Goal: Transaction & Acquisition: Book appointment/travel/reservation

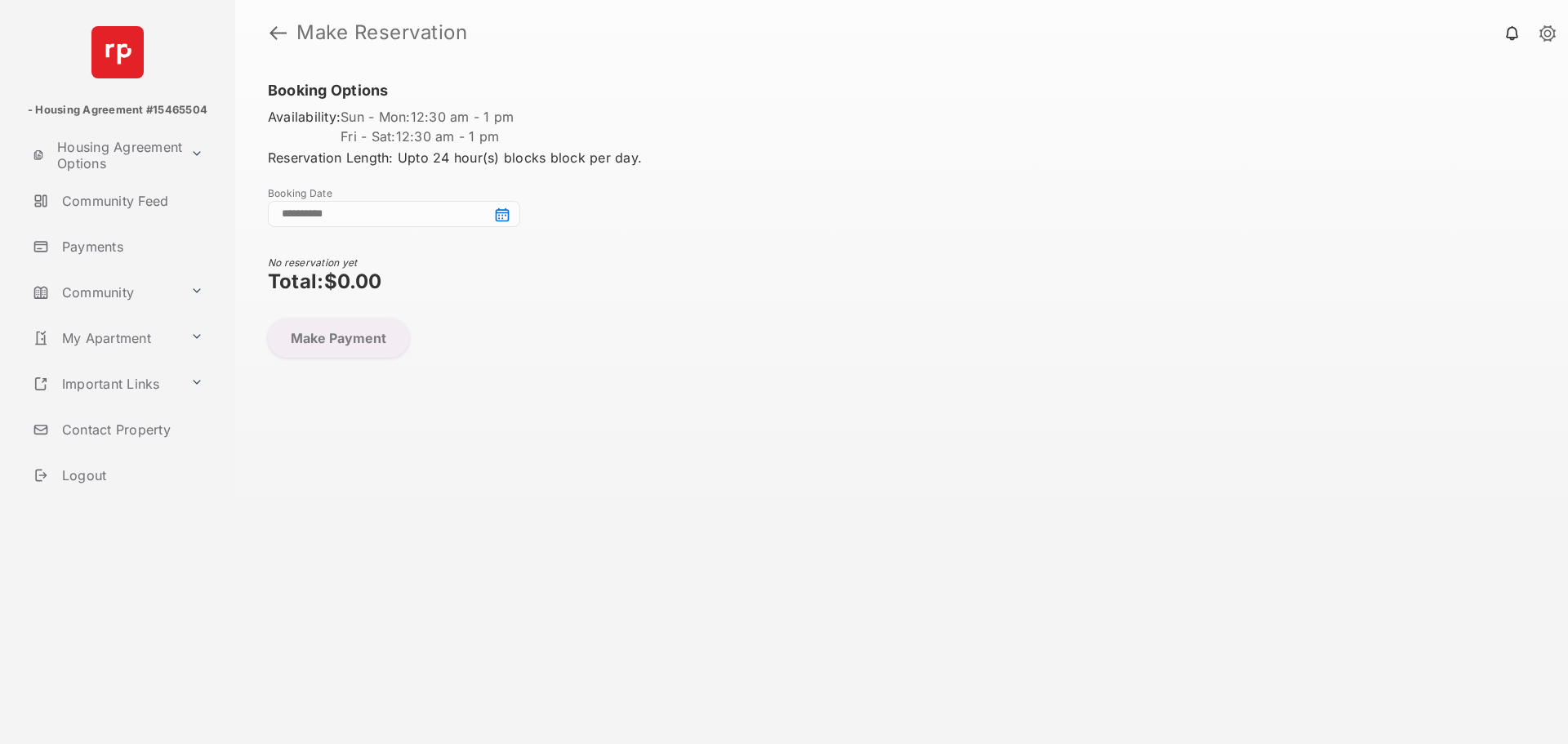
click at [499, 214] on input at bounding box center [394, 214] width 252 height 27
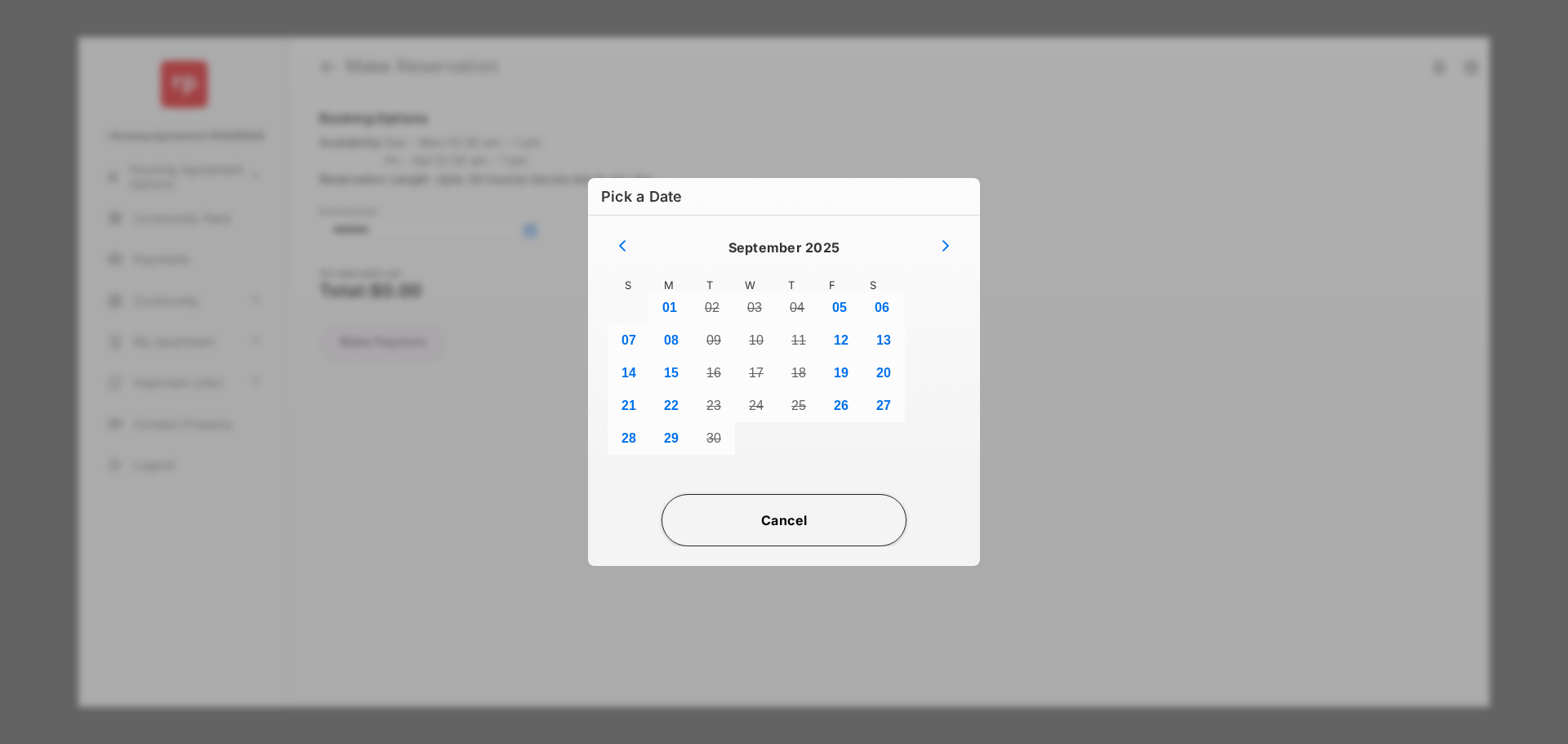
click at [768, 521] on button "Cancel" at bounding box center [784, 519] width 245 height 52
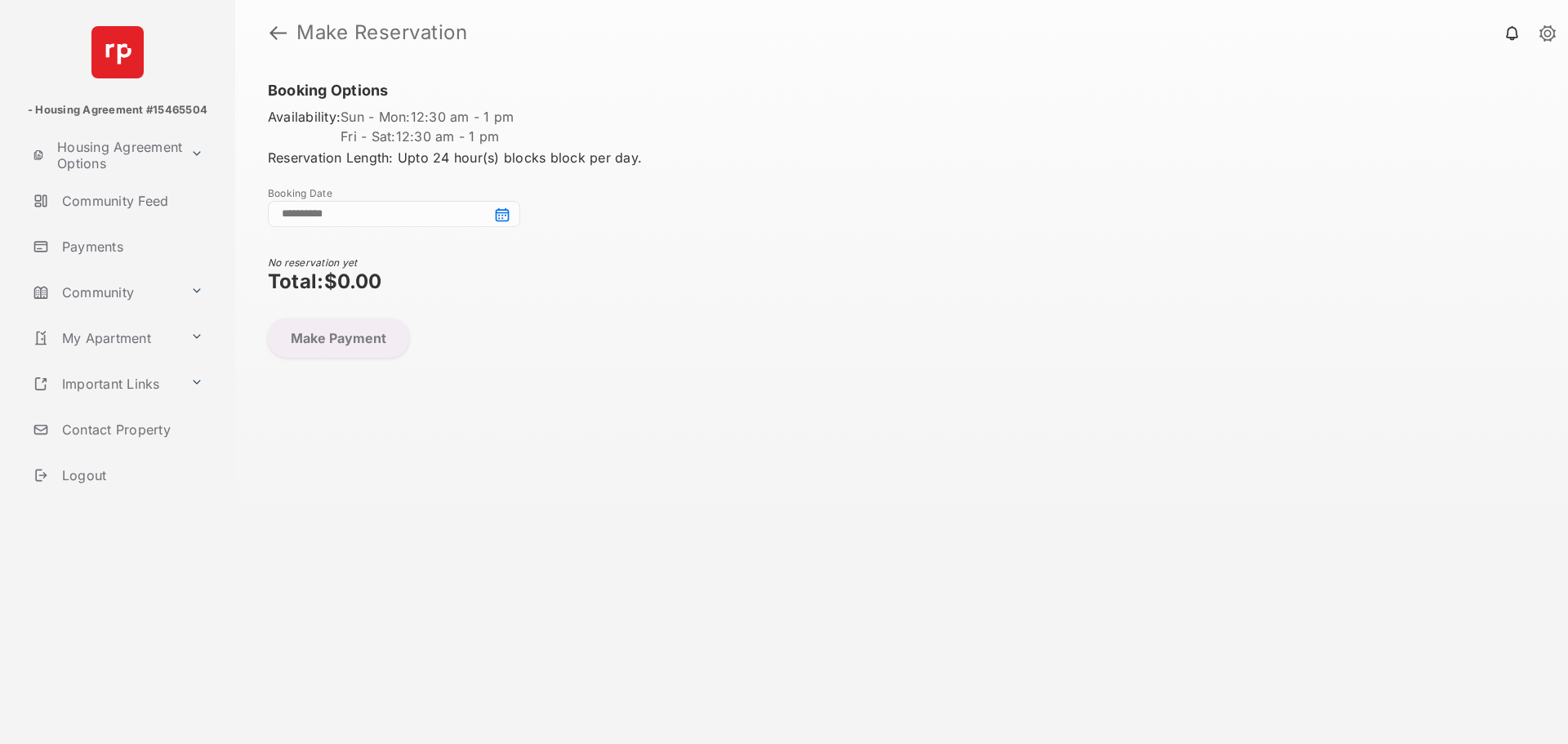
click at [506, 210] on input at bounding box center [394, 214] width 252 height 27
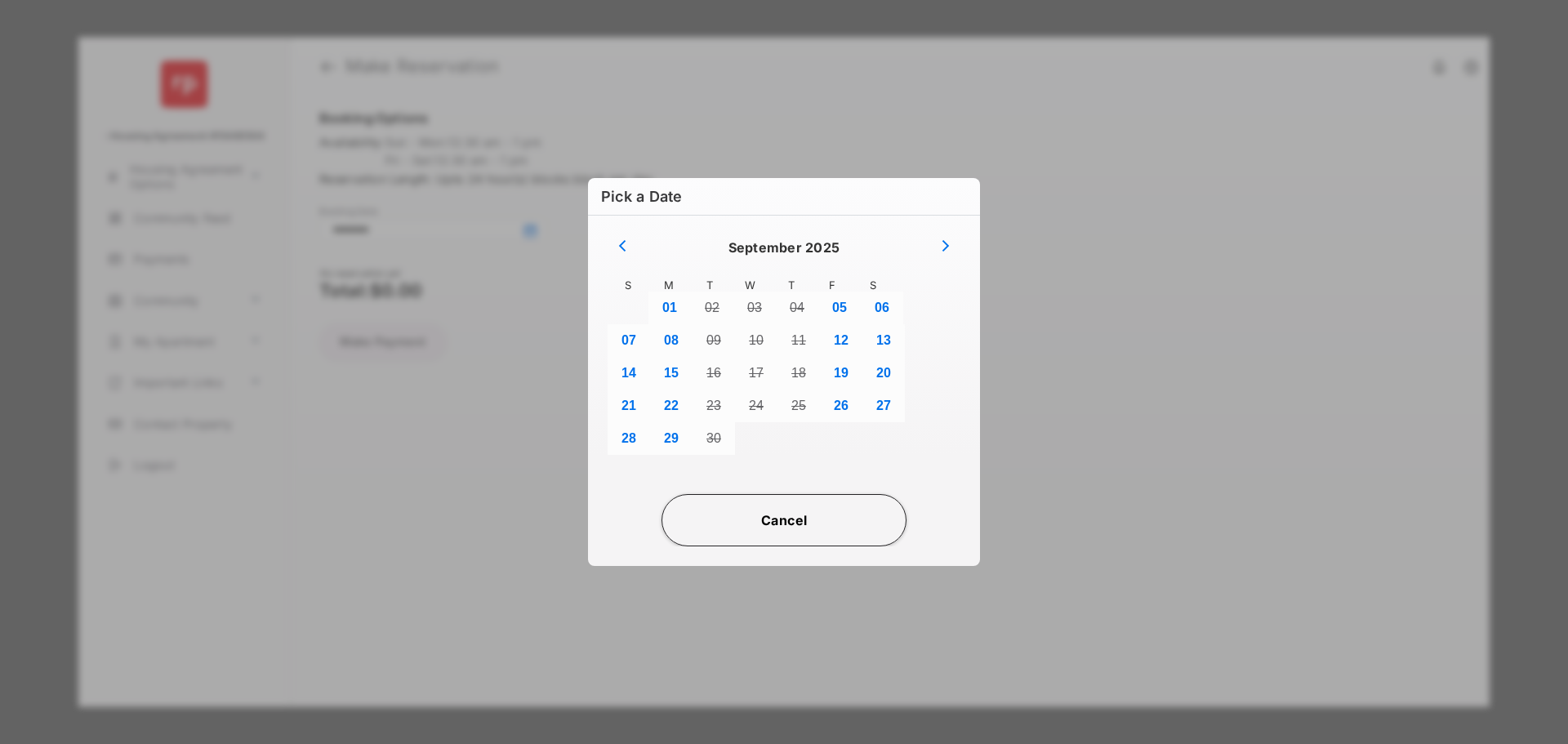
drag, startPoint x: 771, startPoint y: 533, endPoint x: 781, endPoint y: 537, distance: 10.8
click at [775, 537] on button "Cancel" at bounding box center [784, 519] width 245 height 52
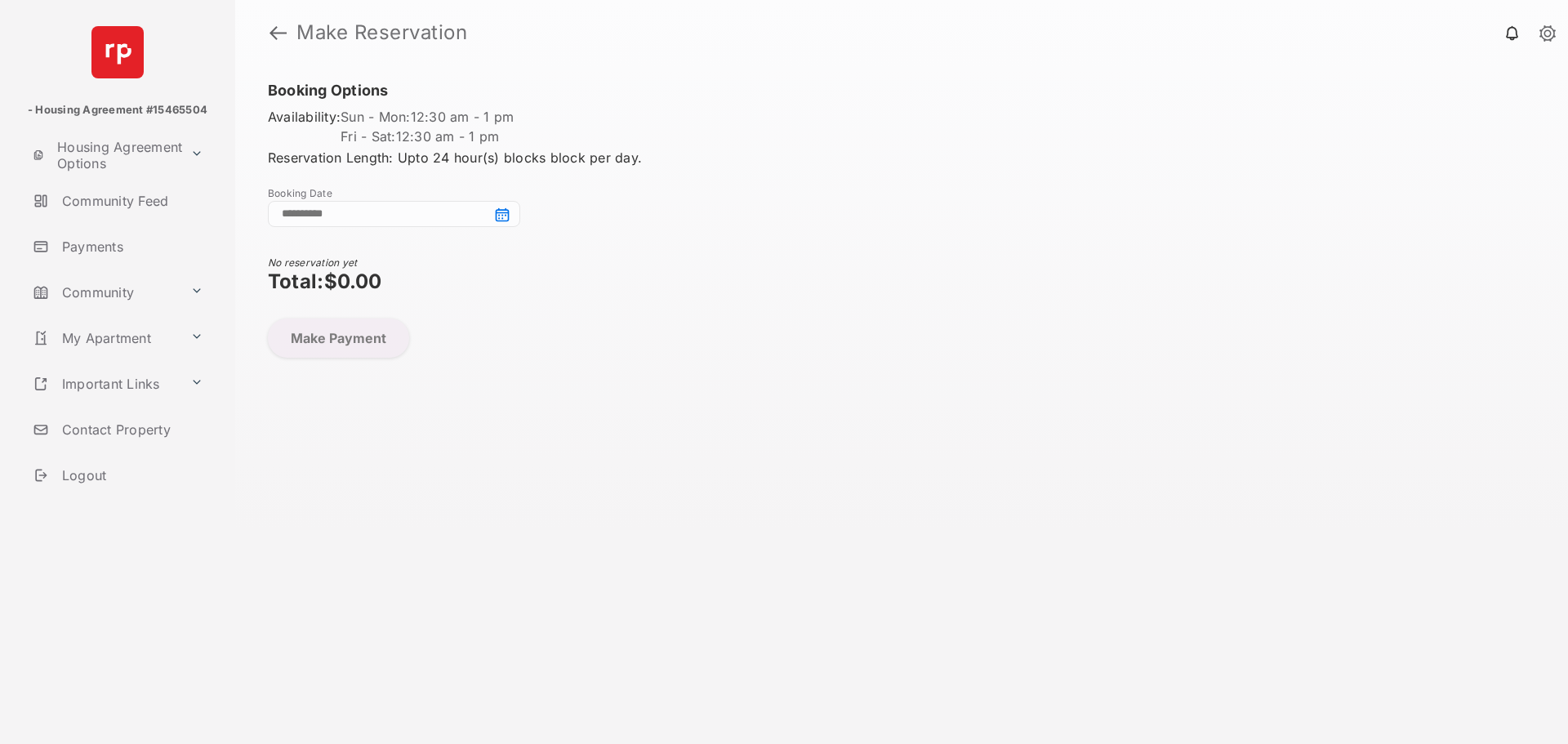
click at [95, 432] on link "Contact Property" at bounding box center [131, 429] width 209 height 39
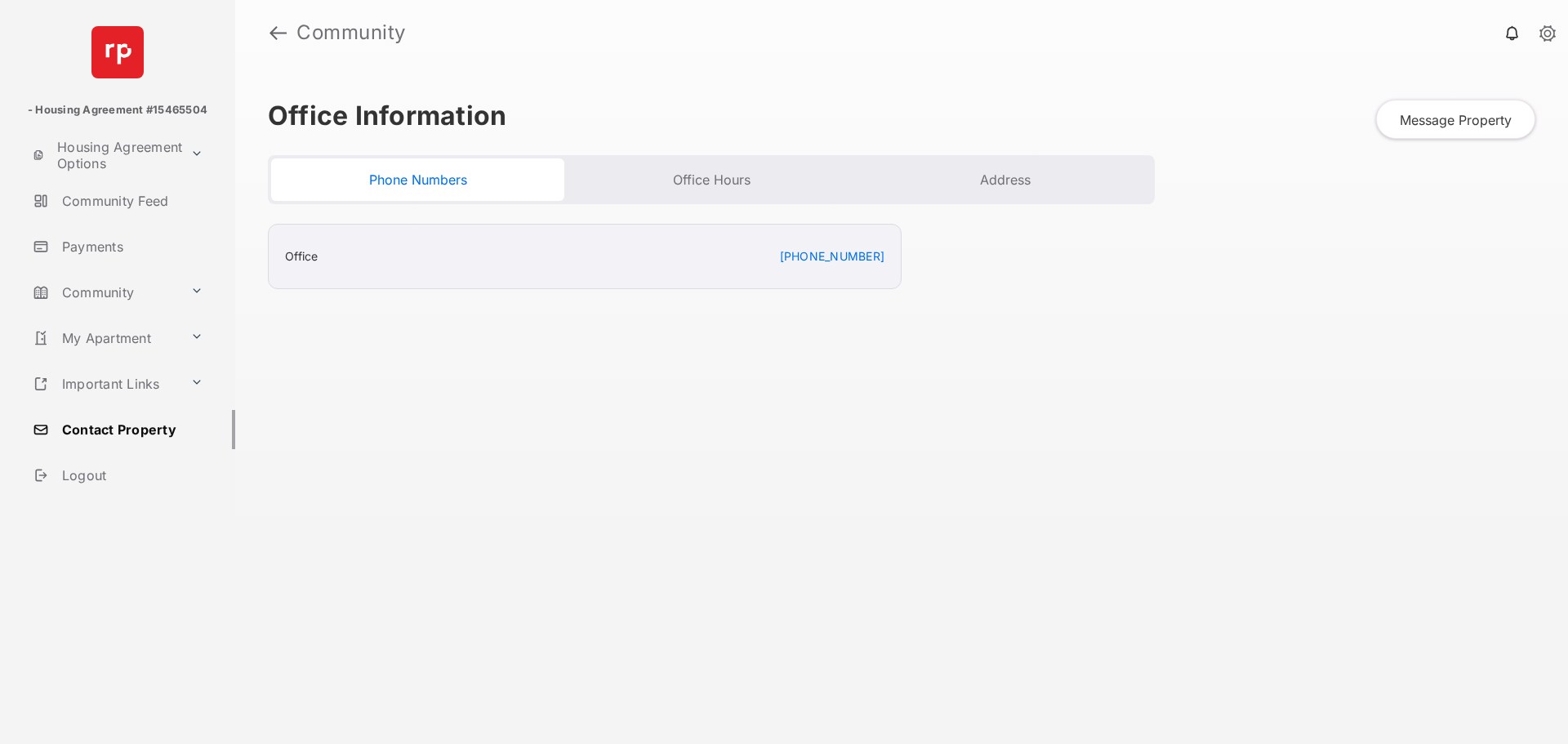
click at [704, 182] on button "Office Hours" at bounding box center [710, 179] width 293 height 43
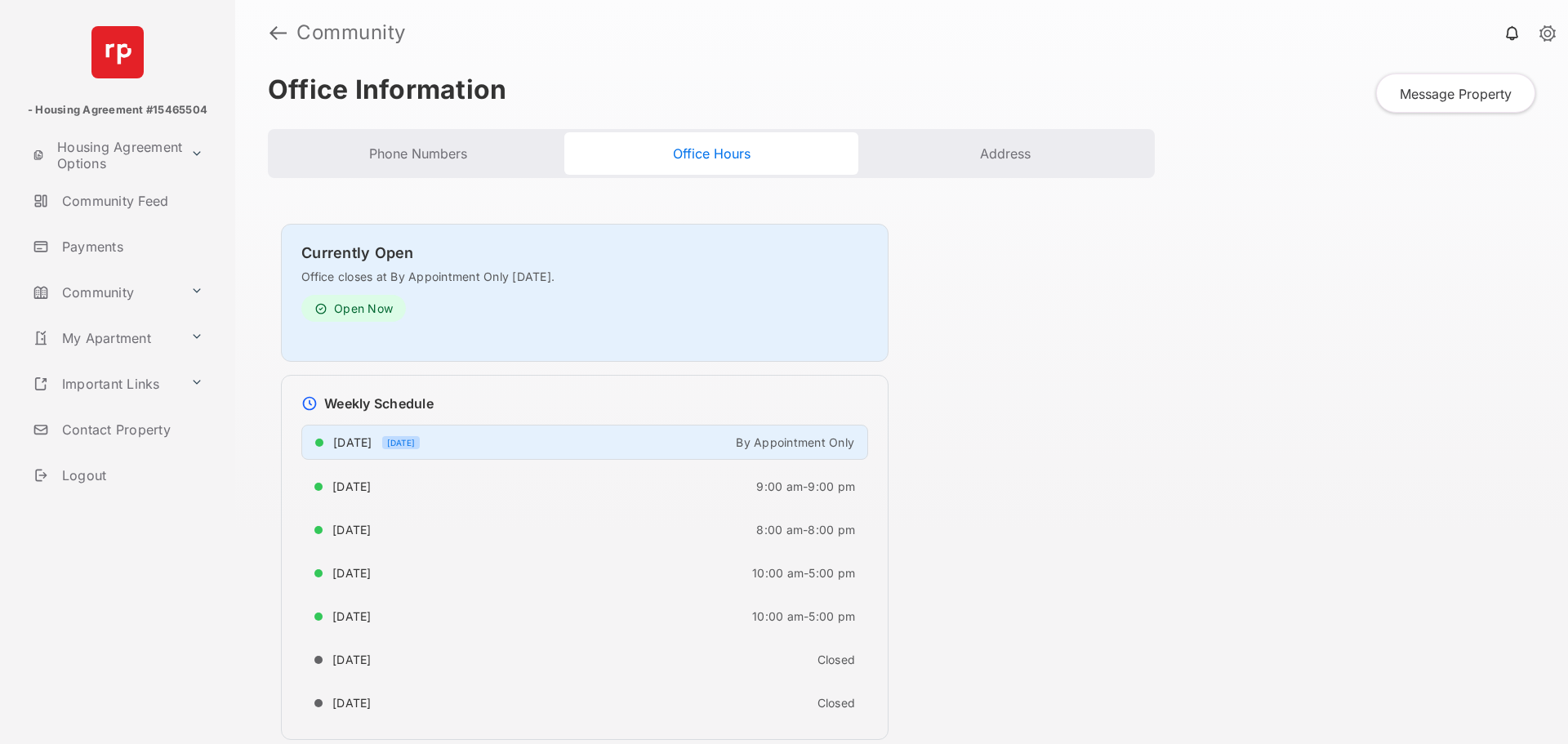
scroll to position [42, 0]
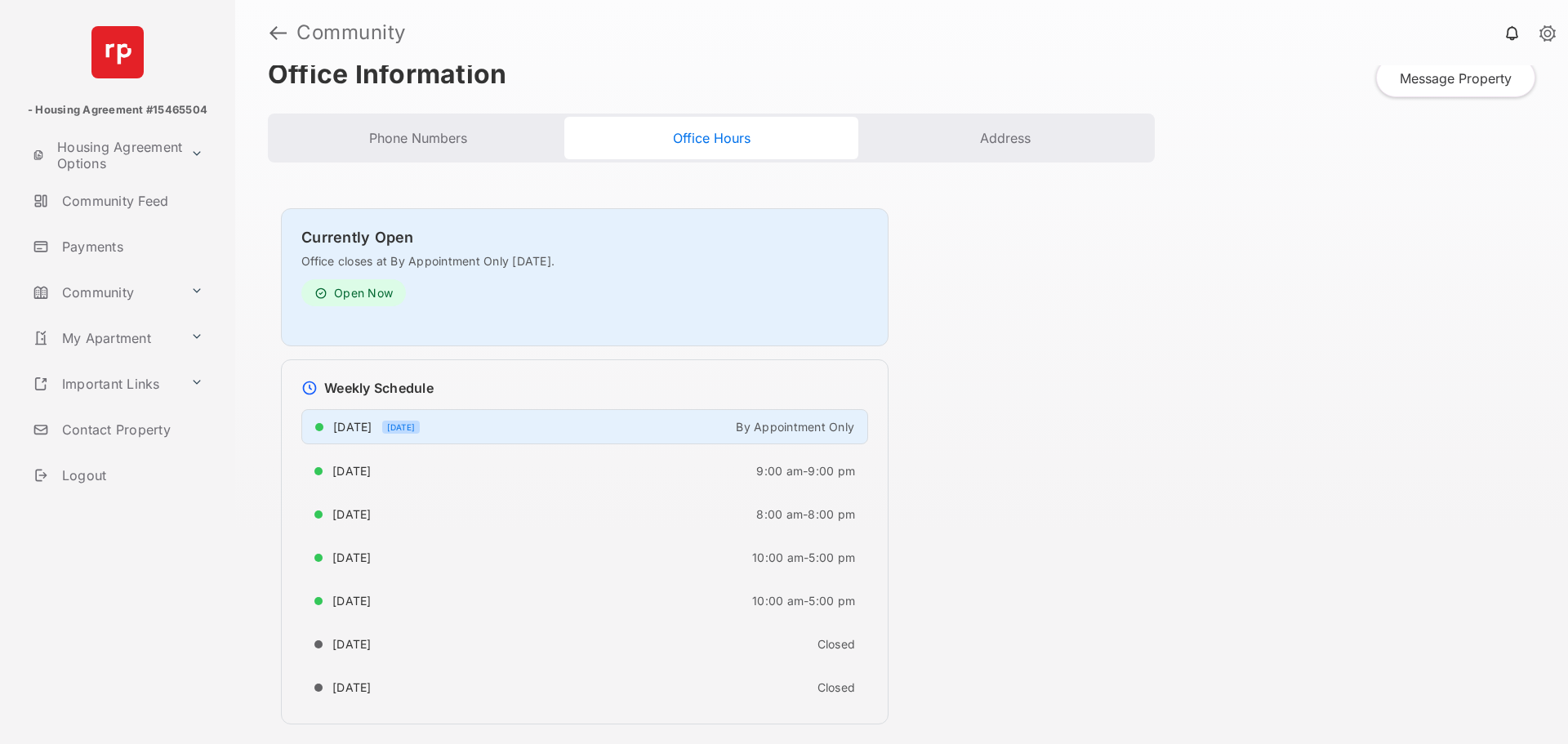
click at [822, 422] on span "By Appointment Only" at bounding box center [794, 426] width 119 height 14
click at [405, 431] on span "[DATE]" at bounding box center [401, 427] width 38 height 13
drag, startPoint x: 378, startPoint y: 295, endPoint x: 581, endPoint y: 259, distance: 206.2
click at [379, 295] on div "Open Now" at bounding box center [353, 292] width 104 height 27
click at [1012, 132] on button "Address" at bounding box center [1004, 138] width 293 height 43
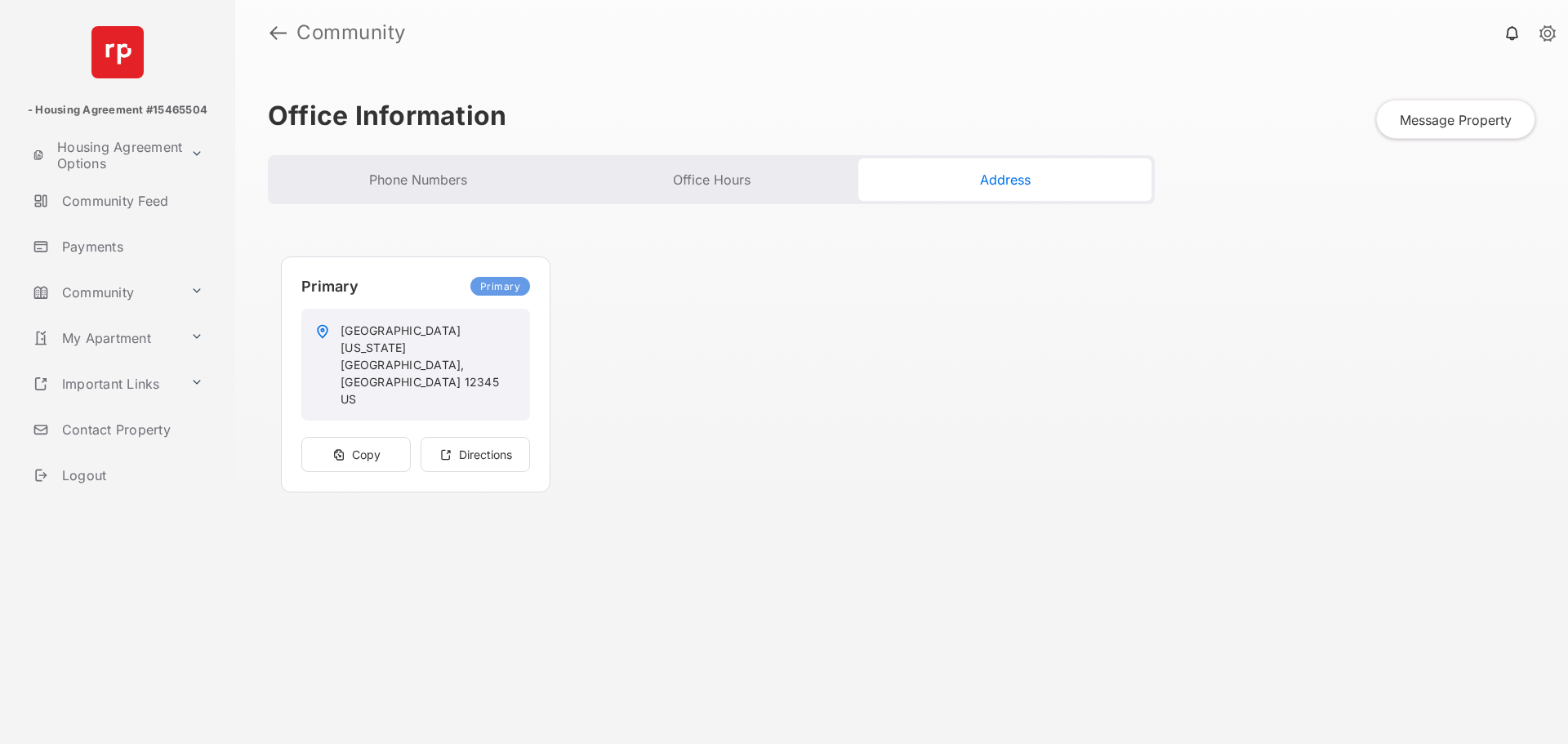
click at [120, 381] on link "Important Links" at bounding box center [105, 383] width 158 height 39
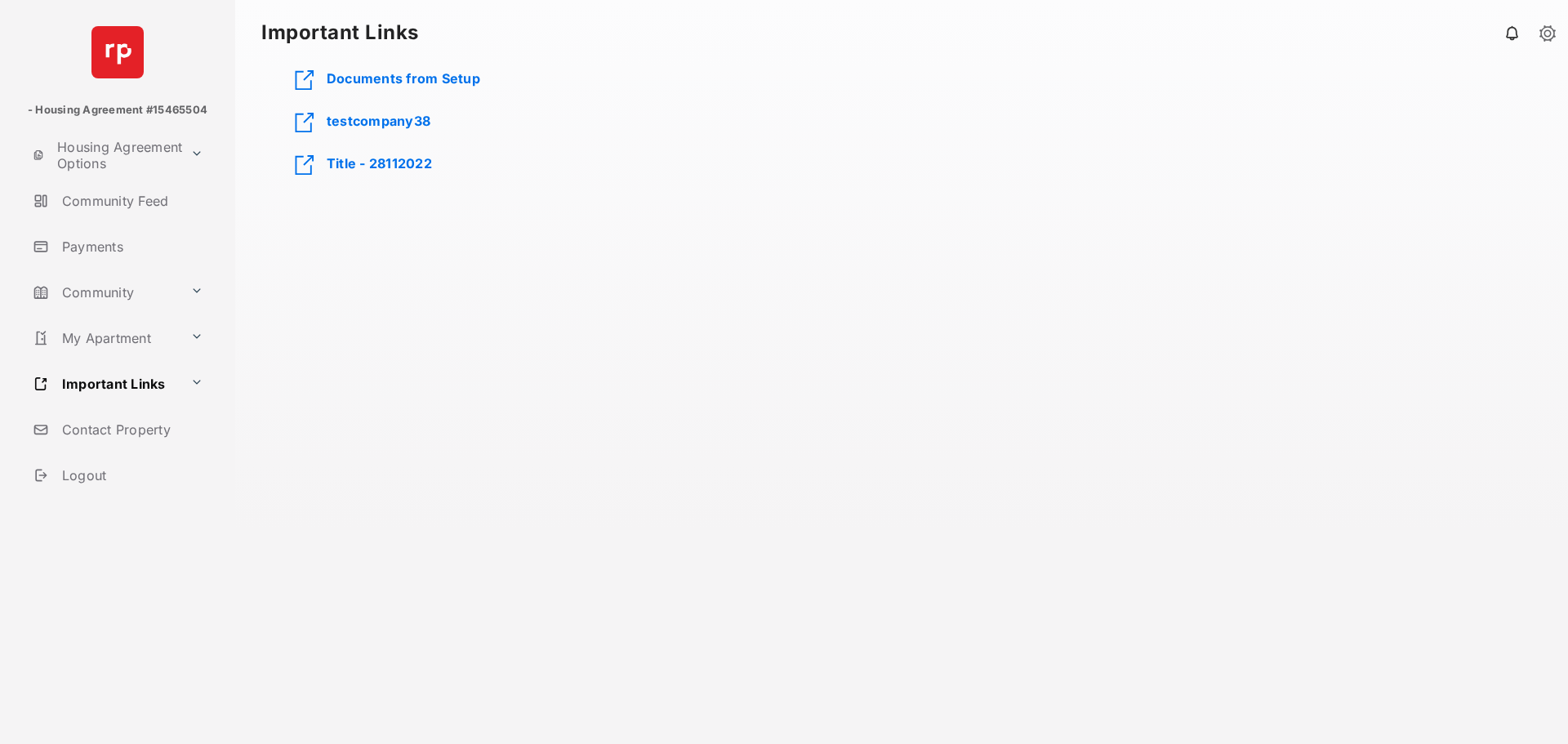
click at [366, 117] on h2 "testcompany38" at bounding box center [378, 121] width 103 height 16
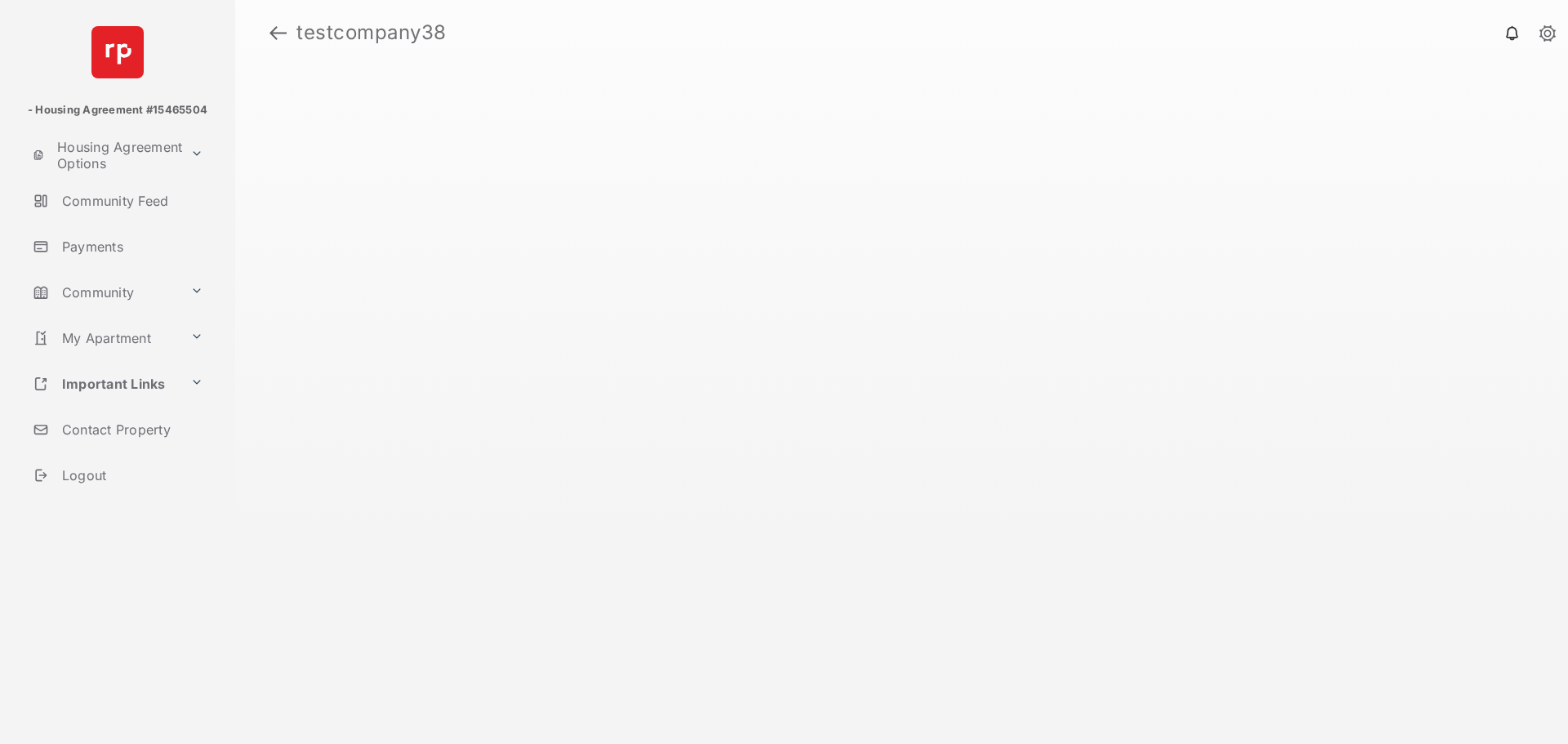
click at [114, 293] on link "Community" at bounding box center [105, 291] width 158 height 39
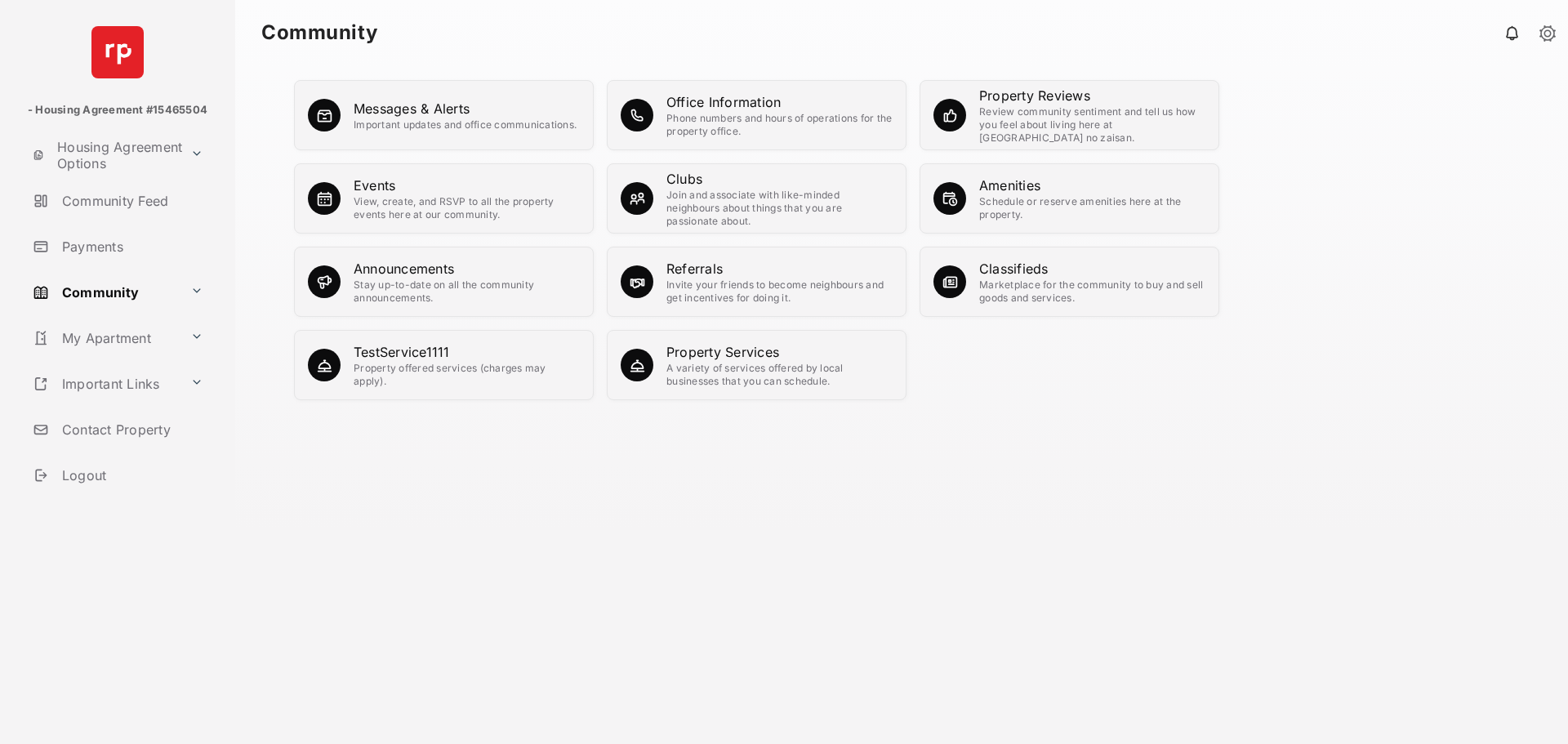
click at [1037, 200] on div "Schedule or reserve amenities here at the property." at bounding box center [1092, 209] width 226 height 27
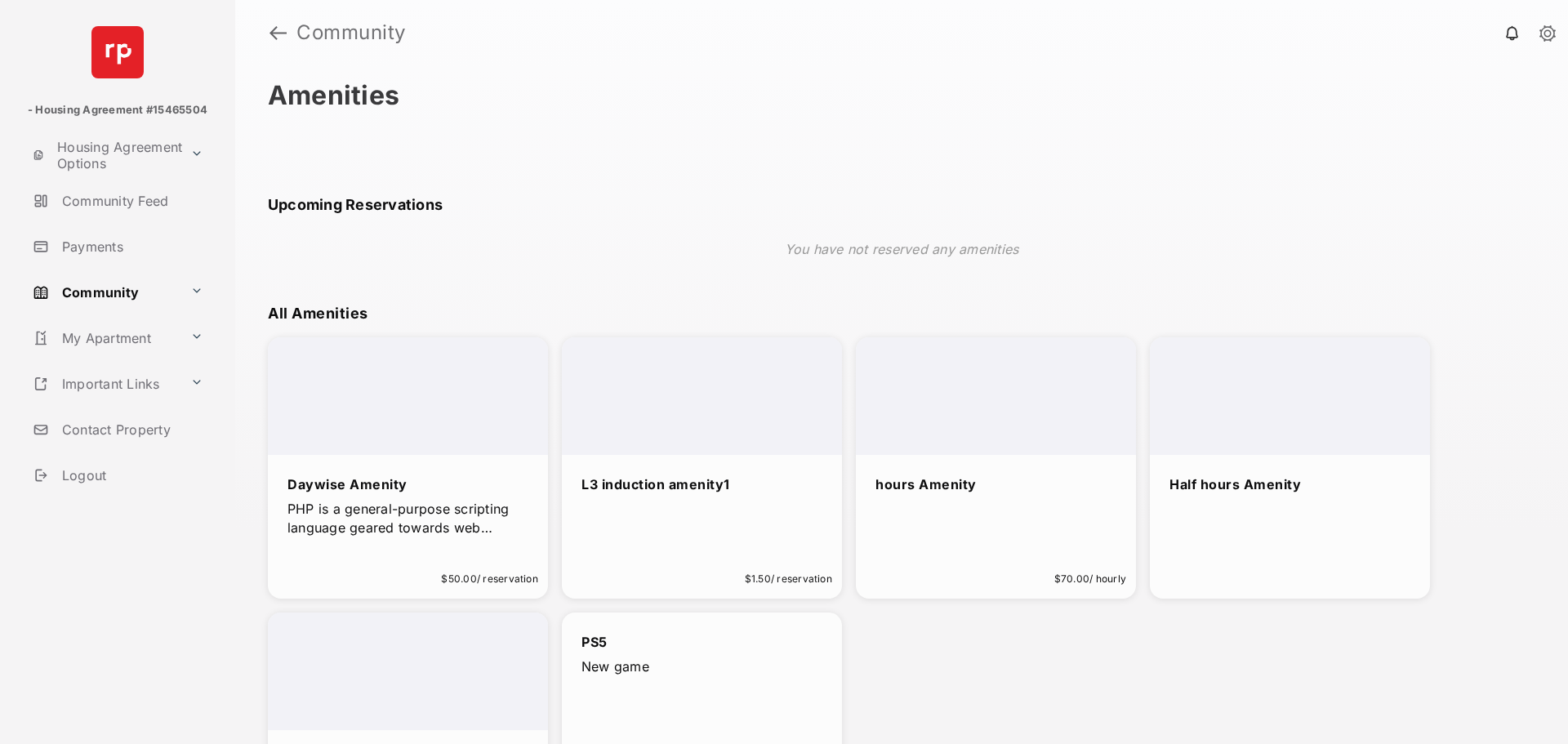
click at [417, 452] on div at bounding box center [407, 396] width 280 height 118
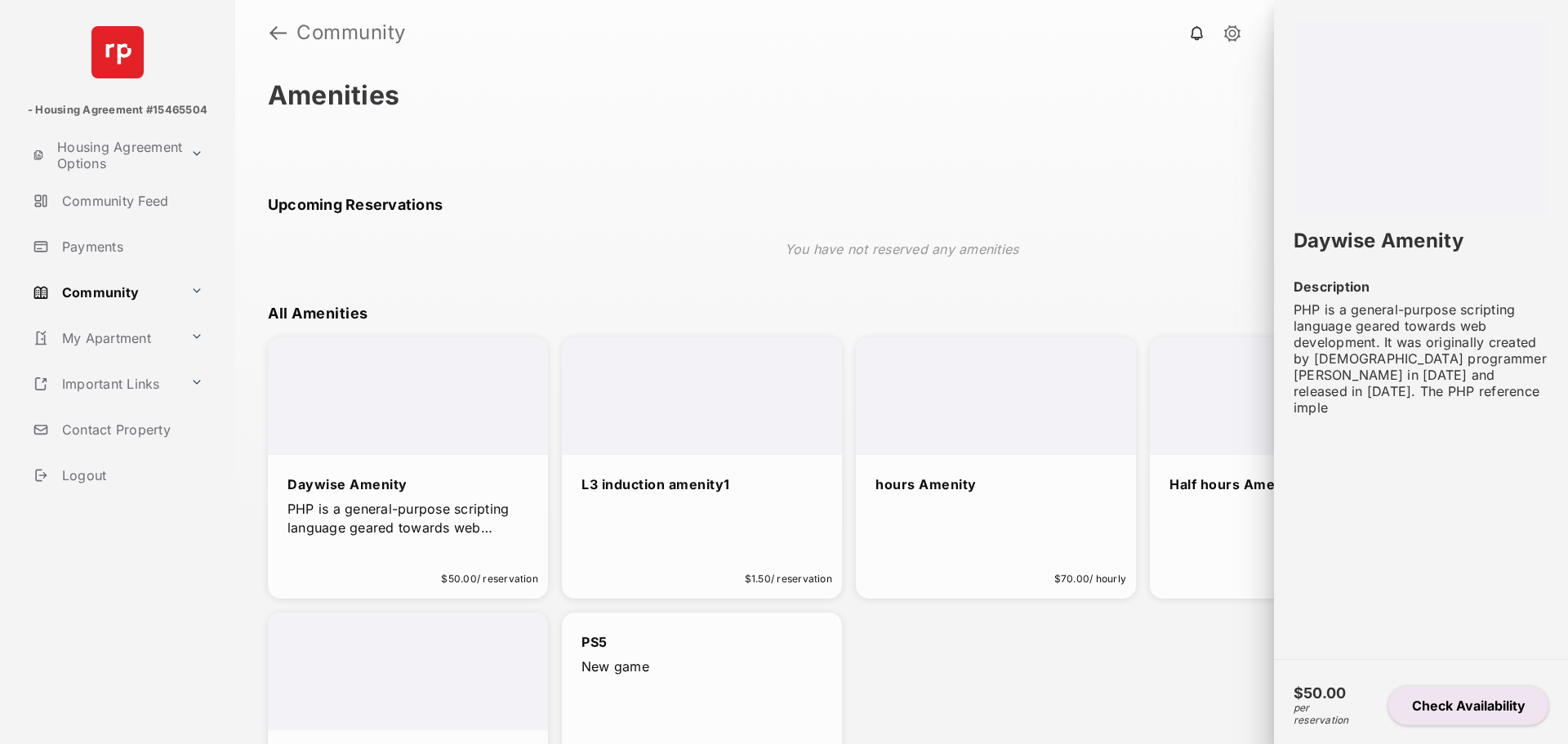
click at [1429, 701] on button "Check Availability" at bounding box center [1467, 705] width 160 height 39
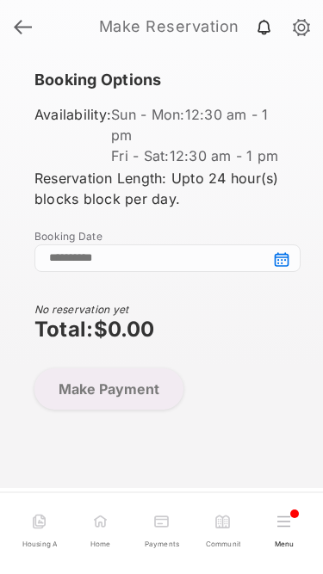
click at [286, 262] on input at bounding box center [167, 258] width 266 height 28
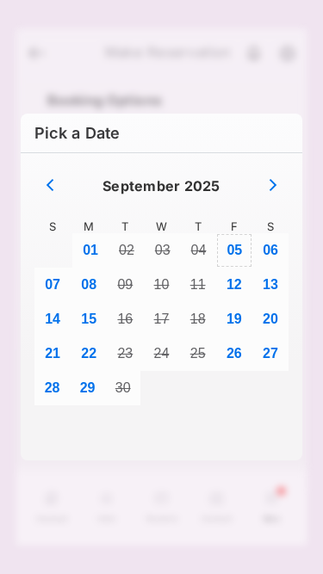
click at [222, 248] on button "05" at bounding box center [234, 250] width 36 height 34
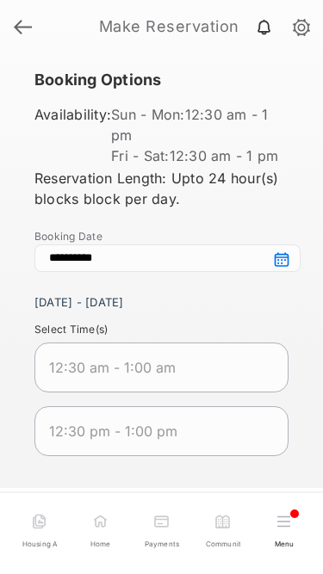
click at [280, 271] on input "**********" at bounding box center [167, 258] width 266 height 28
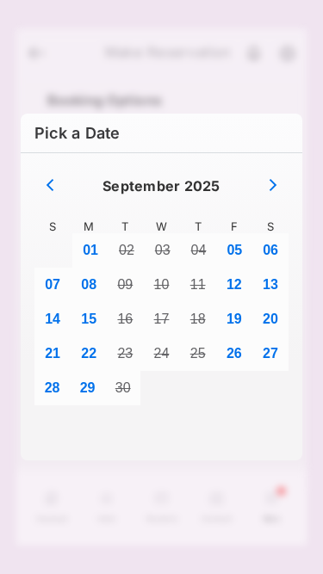
click at [267, 183] on button "Next month" at bounding box center [272, 186] width 31 height 25
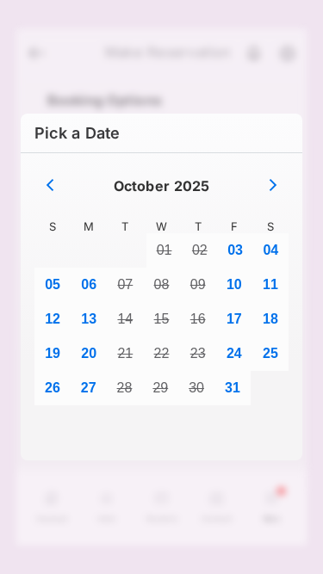
click at [55, 188] on button "Previous month" at bounding box center [49, 186] width 31 height 25
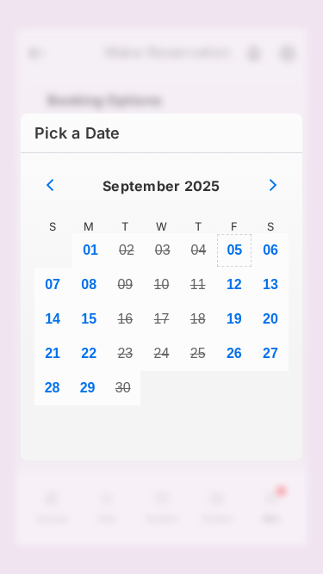
click at [234, 249] on button "05" at bounding box center [234, 250] width 36 height 34
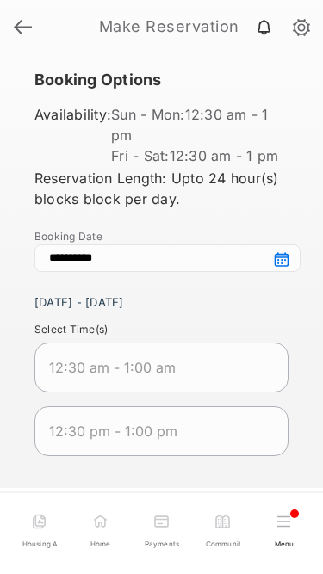
click at [238, 323] on div "[DATE] - [DATE] Select Time(s) 12:30 am - 1:00 am 12:30 pm - 1:00 pm" at bounding box center [161, 373] width 254 height 163
click at [287, 272] on input "**********" at bounding box center [167, 258] width 266 height 28
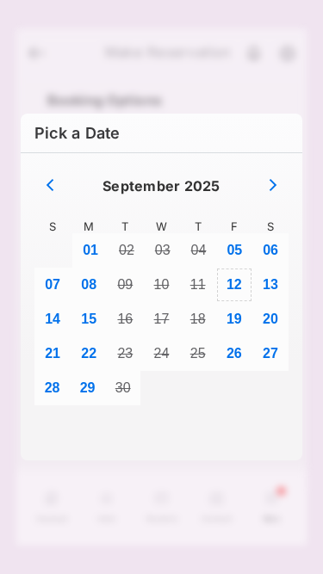
click at [225, 286] on button "12" at bounding box center [234, 285] width 36 height 34
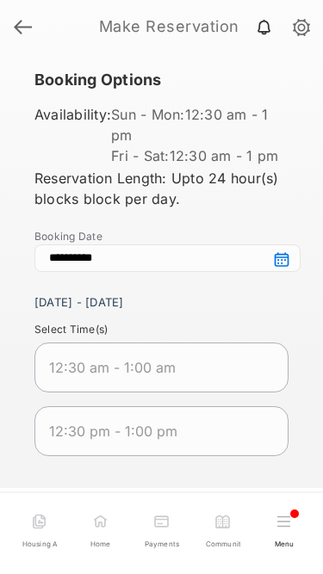
click at [25, 26] on h1 "Make Reservation" at bounding box center [163, 26] width 291 height 15
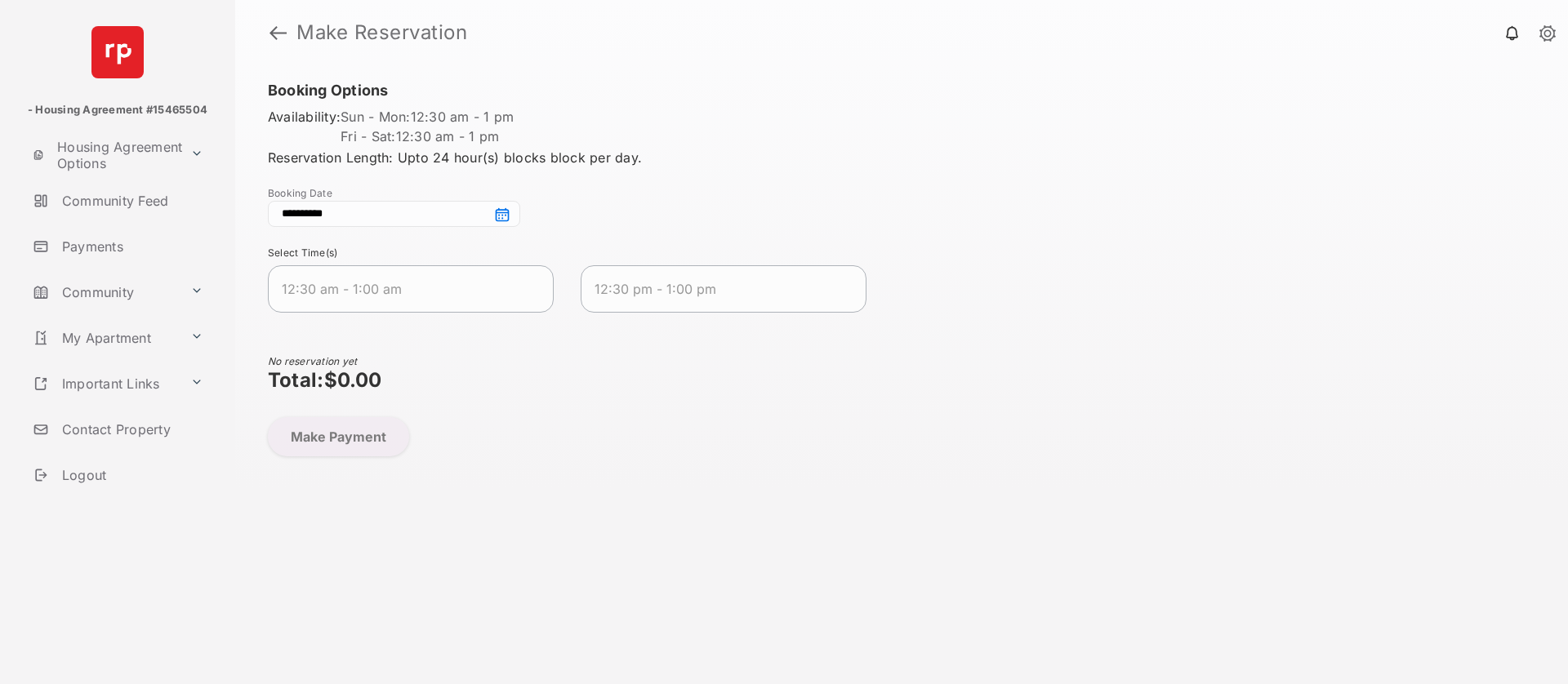
click at [501, 216] on input "**********" at bounding box center [394, 214] width 252 height 27
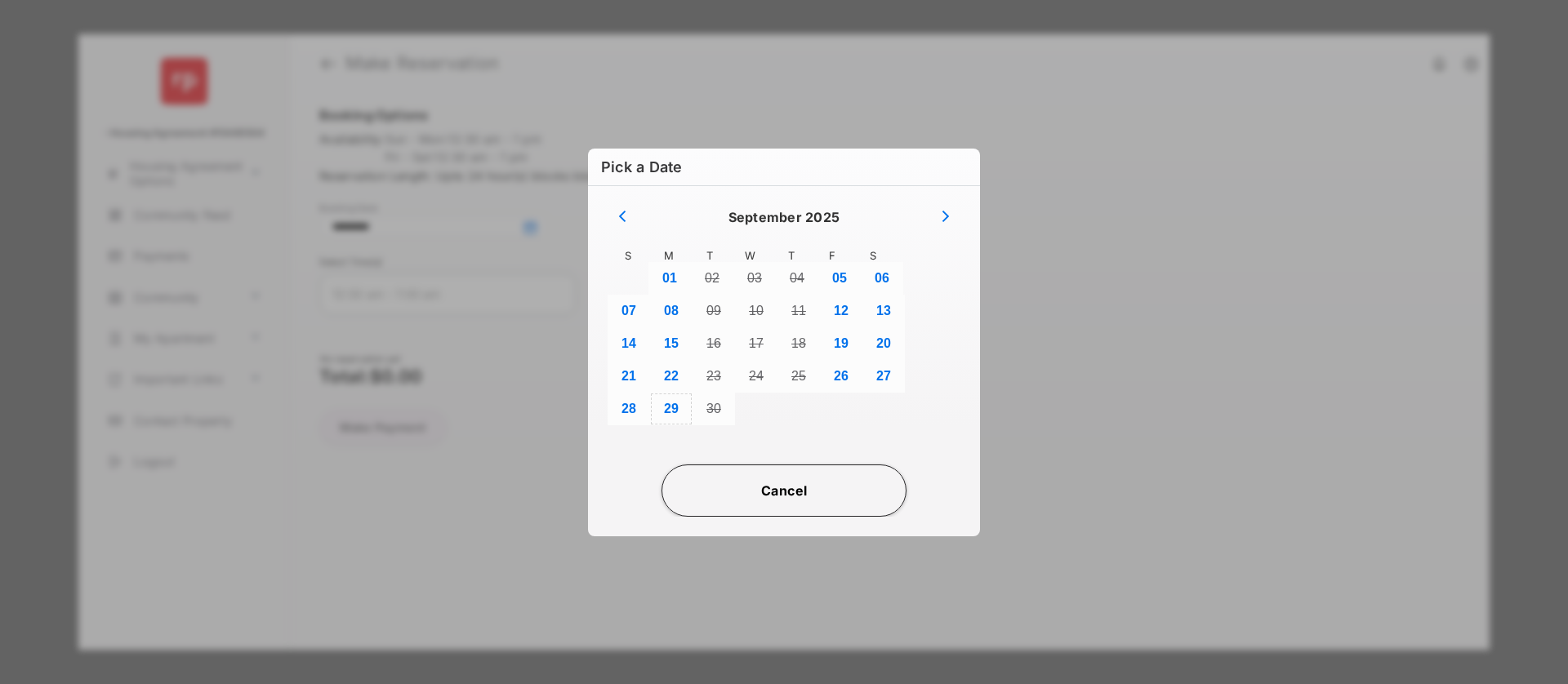
click at [666, 412] on button "29" at bounding box center [671, 409] width 43 height 32
type input "**********"
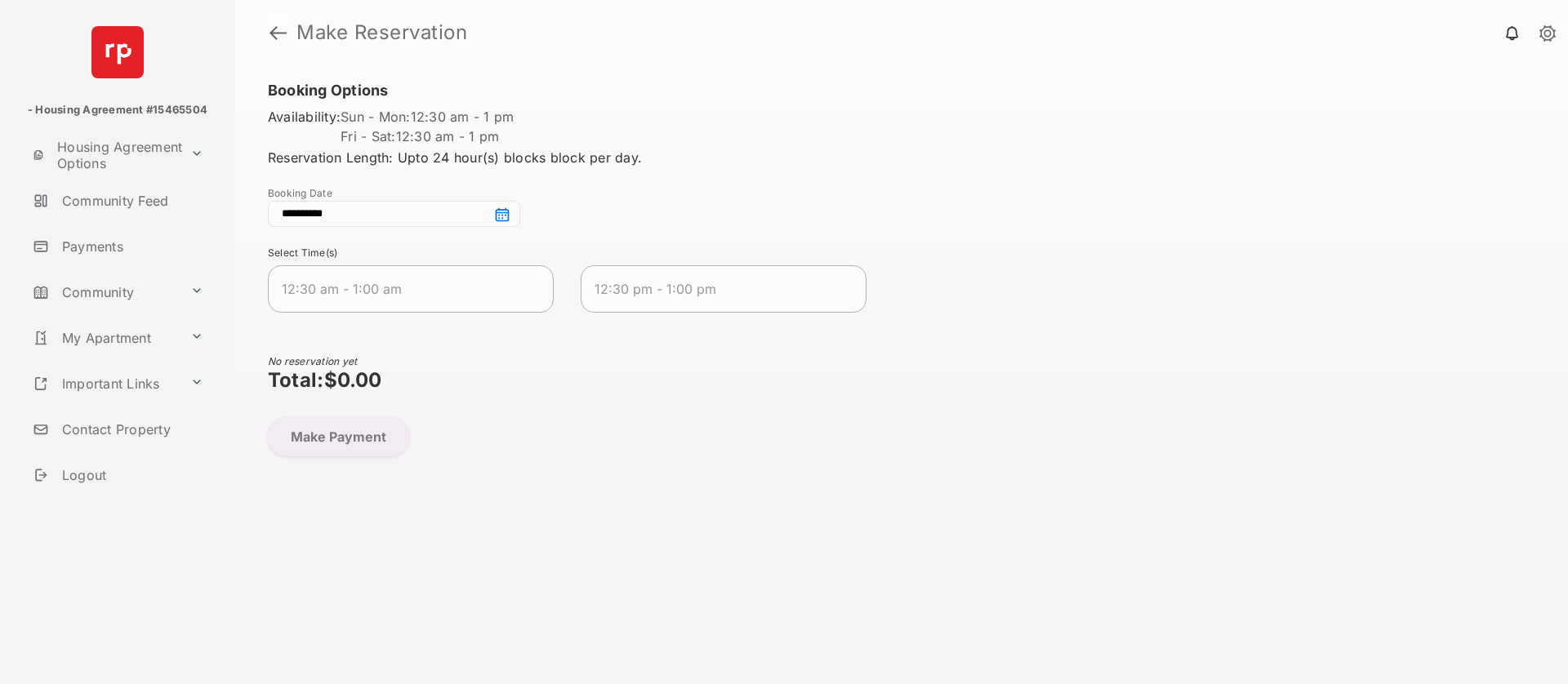
click at [277, 34] on link at bounding box center [278, 32] width 17 height 39
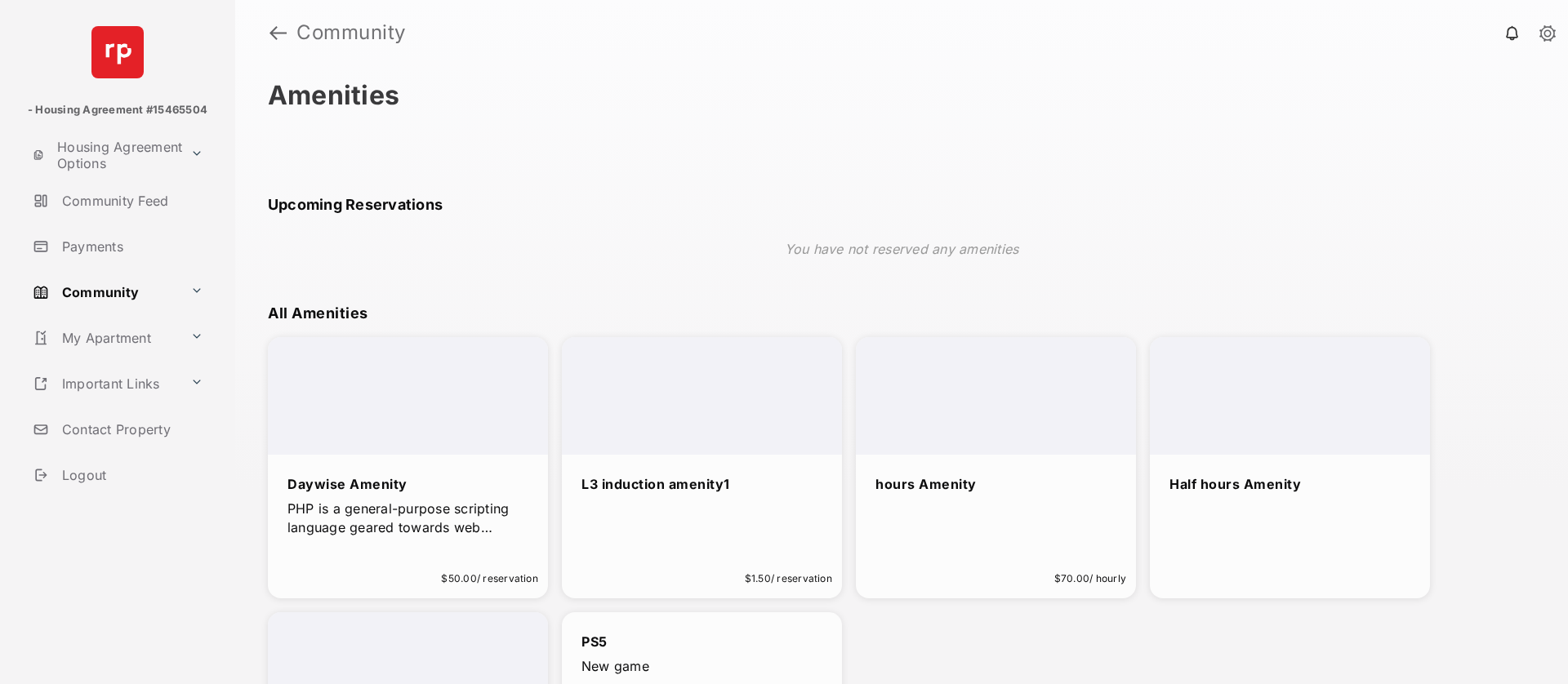
click at [364, 465] on div "Daywise Amenity PHP is a general-purpose scripting language geared towards web …" at bounding box center [407, 508] width 280 height 106
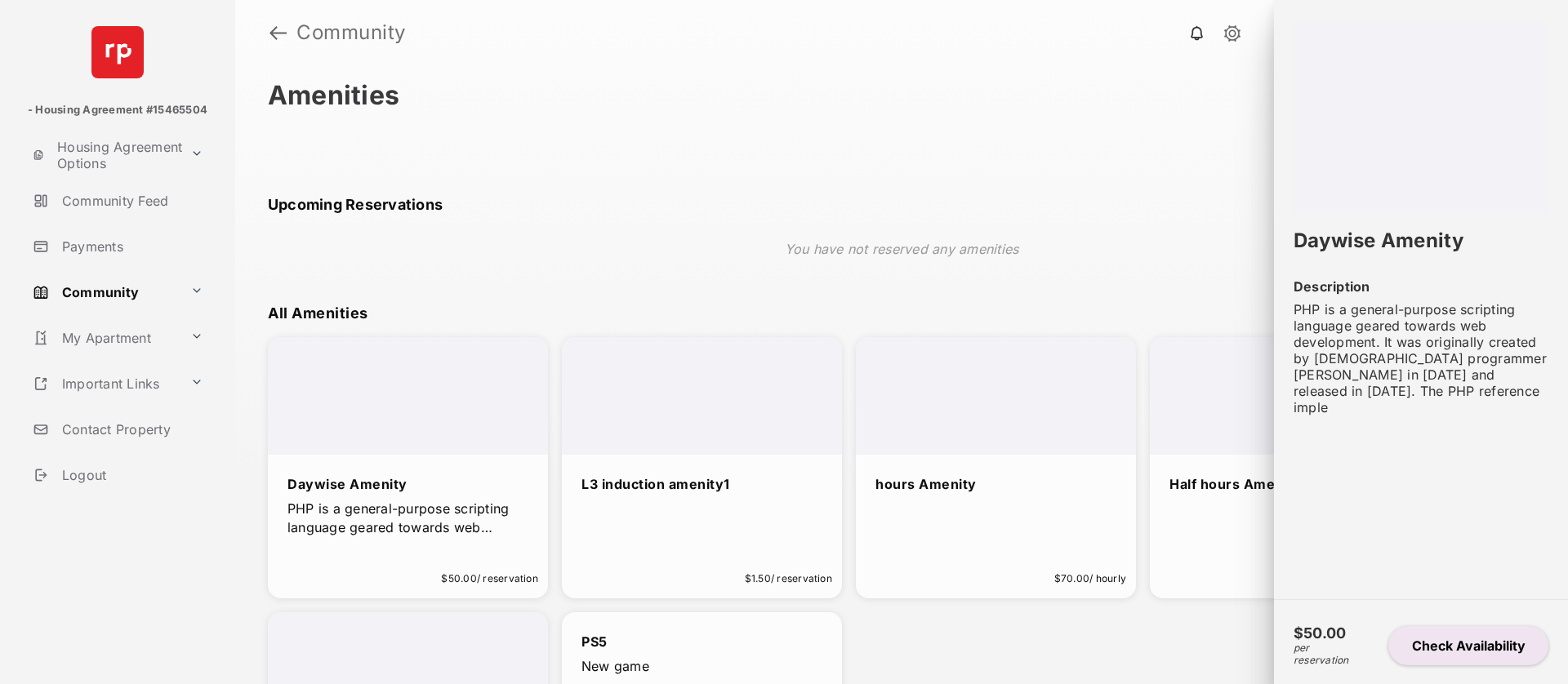
click at [1441, 648] on button "Check Availability" at bounding box center [1467, 645] width 160 height 39
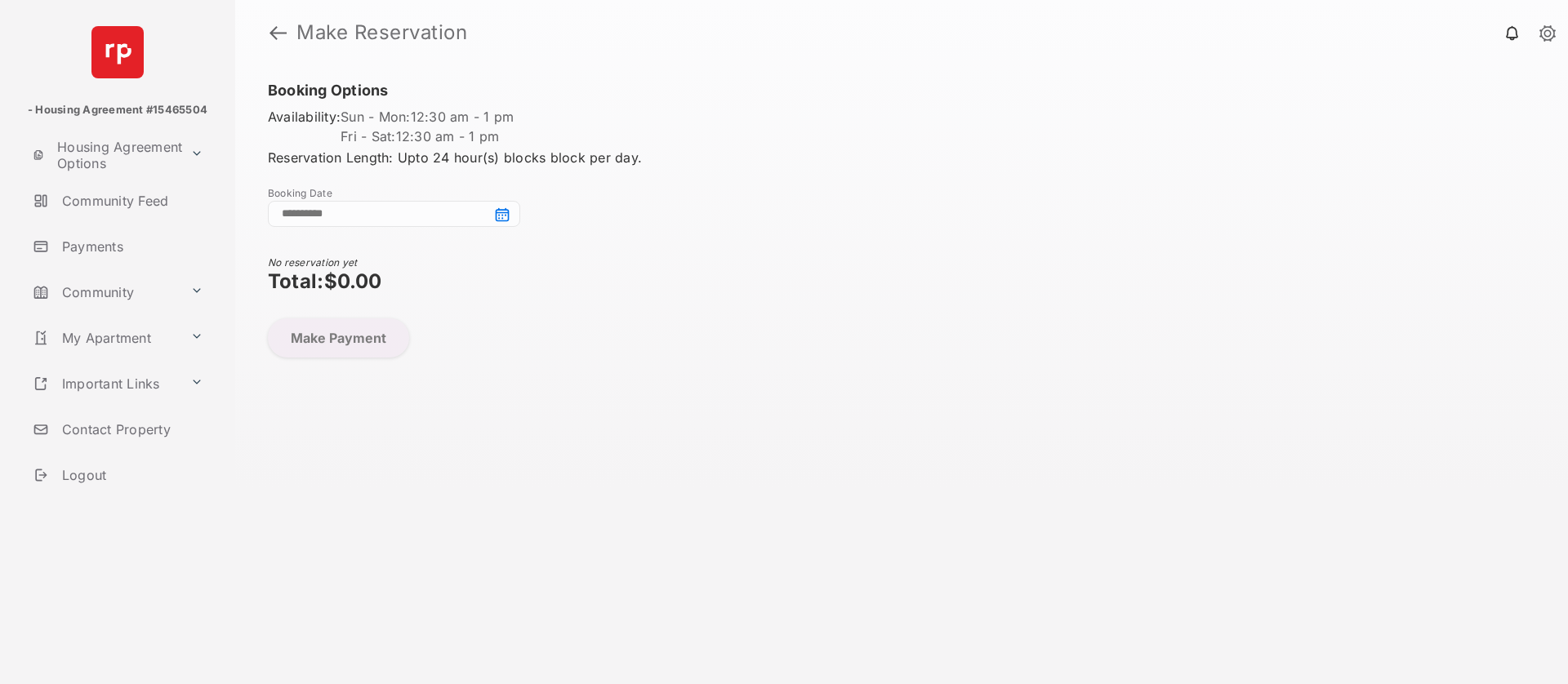
click at [452, 203] on input at bounding box center [394, 214] width 252 height 27
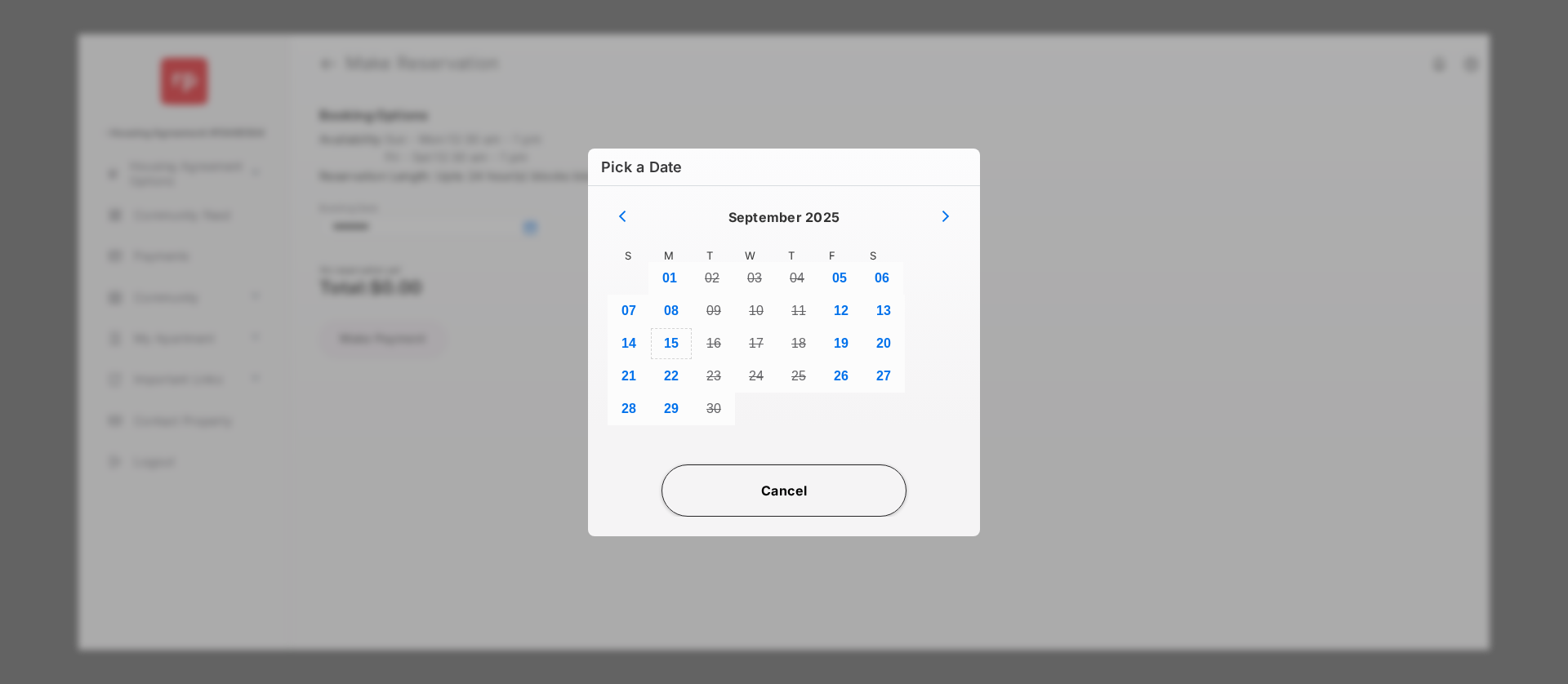
click at [668, 338] on button "15" at bounding box center [671, 343] width 43 height 32
type input "**********"
